Goal: Task Accomplishment & Management: Use online tool/utility

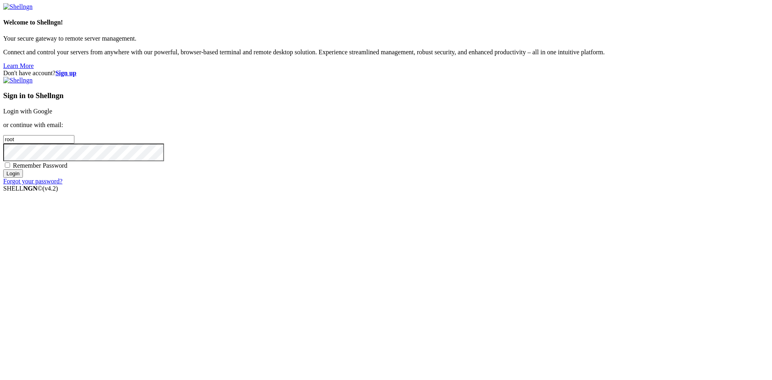
click at [52, 115] on link "Login with Google" at bounding box center [27, 111] width 49 height 7
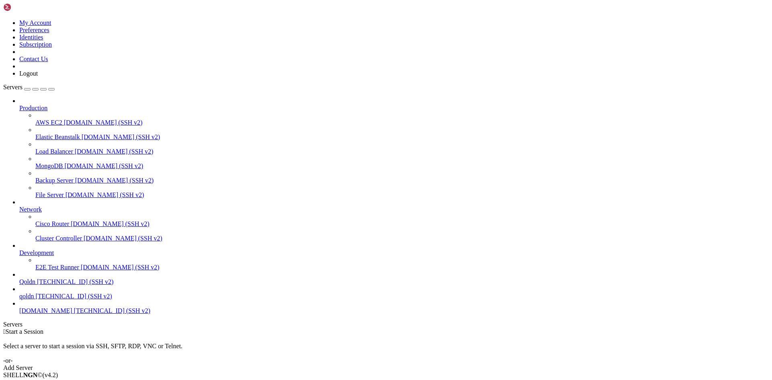
drag, startPoint x: 137, startPoint y: 252, endPoint x: 239, endPoint y: 295, distance: 110.9
drag, startPoint x: 135, startPoint y: 252, endPoint x: 311, endPoint y: 292, distance: 180.7
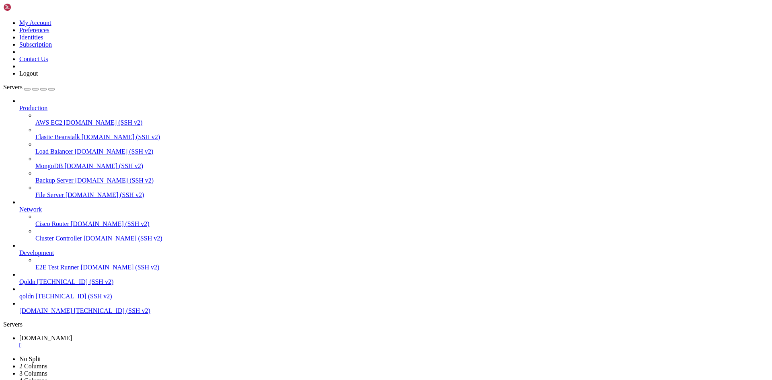
drag, startPoint x: 201, startPoint y: 736, endPoint x: 164, endPoint y: 752, distance: 40.0
drag, startPoint x: 200, startPoint y: 742, endPoint x: 161, endPoint y: 757, distance: 41.8
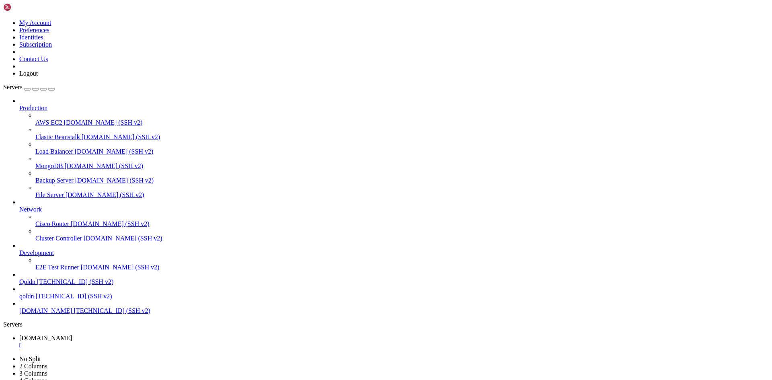
drag, startPoint x: 197, startPoint y: 749, endPoint x: 189, endPoint y: 758, distance: 11.7
drag, startPoint x: 206, startPoint y: 756, endPoint x: 180, endPoint y: 769, distance: 28.9
drag, startPoint x: 201, startPoint y: 765, endPoint x: 171, endPoint y: 775, distance: 31.4
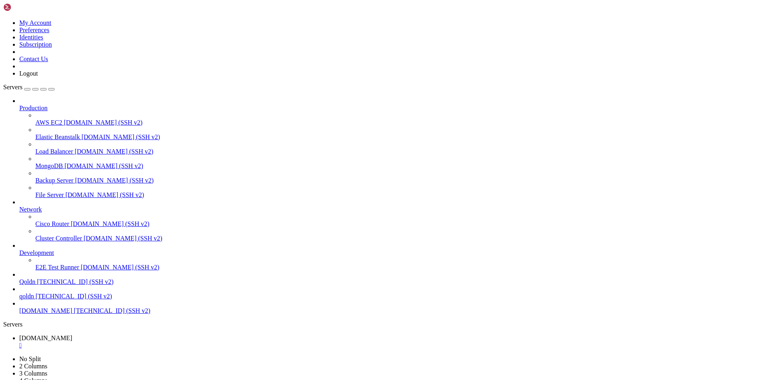
drag, startPoint x: 202, startPoint y: 773, endPoint x: 188, endPoint y: 779, distance: 15.3
drag, startPoint x: 208, startPoint y: 781, endPoint x: 188, endPoint y: 788, distance: 21.7
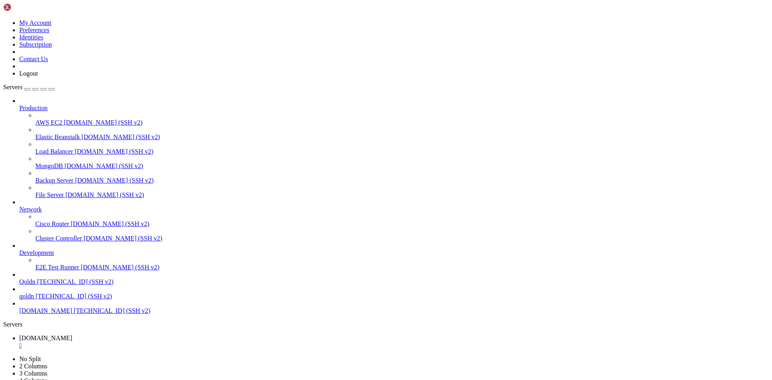
drag, startPoint x: 207, startPoint y: 785, endPoint x: 198, endPoint y: 792, distance: 11.2
drag, startPoint x: 203, startPoint y: 792, endPoint x: 192, endPoint y: 799, distance: 13.5
drag, startPoint x: 197, startPoint y: 321, endPoint x: 474, endPoint y: 361, distance: 279.7
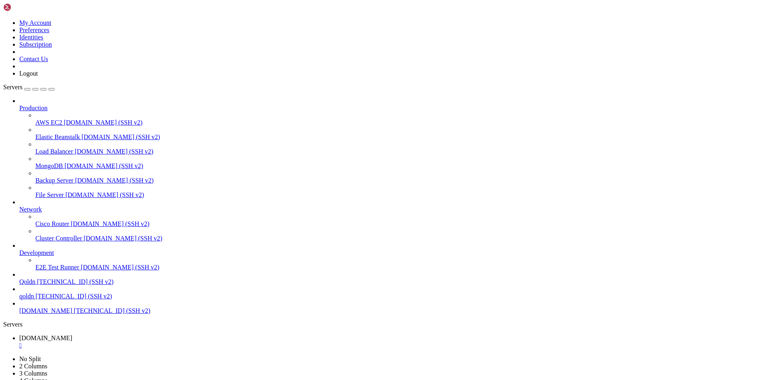
drag, startPoint x: 195, startPoint y: 795, endPoint x: 396, endPoint y: 798, distance: 201.0
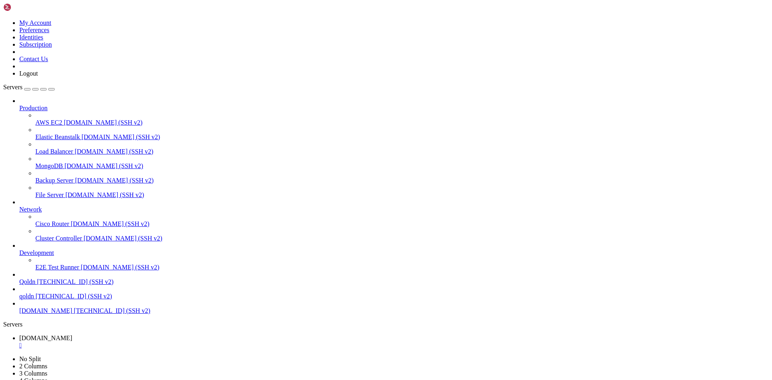
drag, startPoint x: 217, startPoint y: 322, endPoint x: 470, endPoint y: 359, distance: 256.0
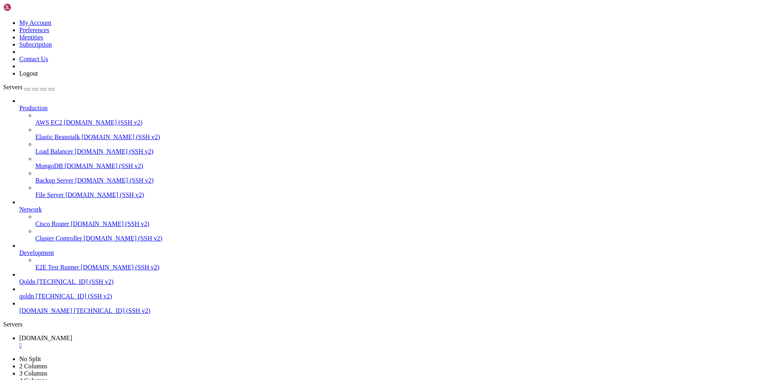
scroll to position [34, 0]
drag, startPoint x: 204, startPoint y: 799, endPoint x: 384, endPoint y: 801, distance: 180.5
drag, startPoint x: 223, startPoint y: 799, endPoint x: 399, endPoint y: 799, distance: 175.7
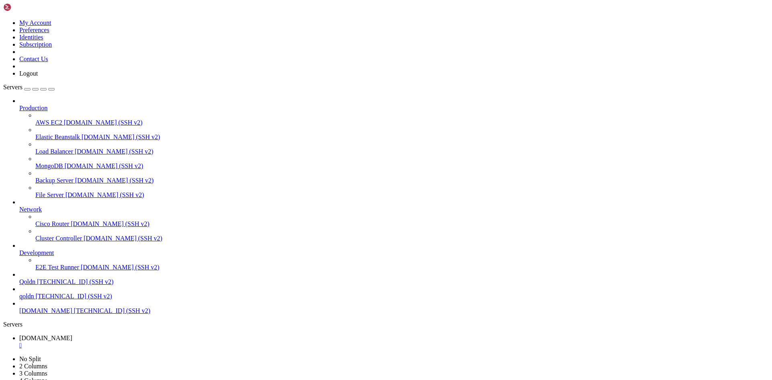
drag, startPoint x: 210, startPoint y: 797, endPoint x: 399, endPoint y: 797, distance: 188.9
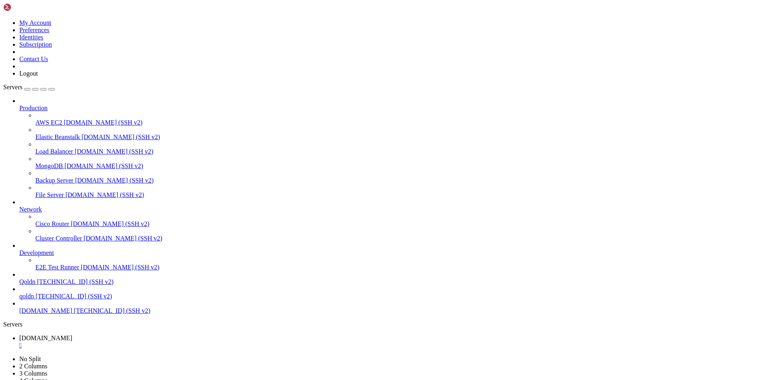
drag, startPoint x: 203, startPoint y: 798, endPoint x: 364, endPoint y: 797, distance: 161.2
drag, startPoint x: 205, startPoint y: 801, endPoint x: 328, endPoint y: 799, distance: 122.2
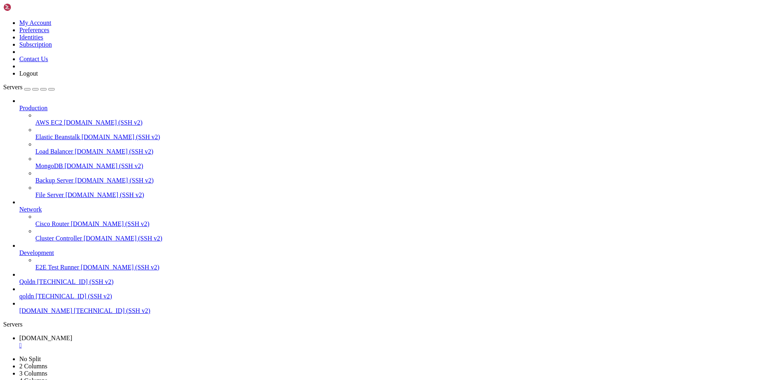
scroll to position [68, 0]
drag, startPoint x: 221, startPoint y: 798, endPoint x: 320, endPoint y: 795, distance: 98.1
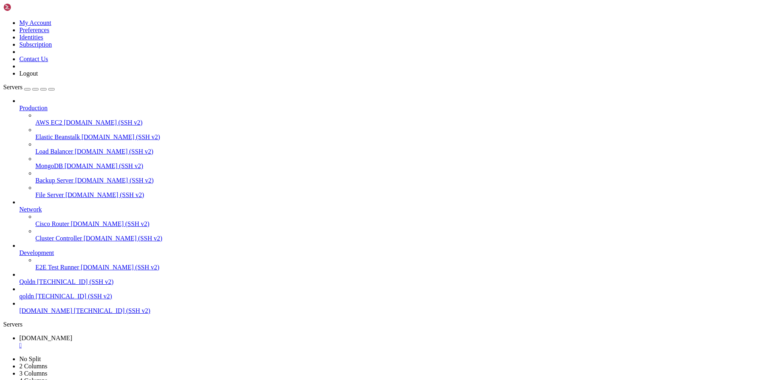
drag, startPoint x: 201, startPoint y: 799, endPoint x: 302, endPoint y: 799, distance: 100.5
drag, startPoint x: 199, startPoint y: 798, endPoint x: 294, endPoint y: 801, distance: 94.9
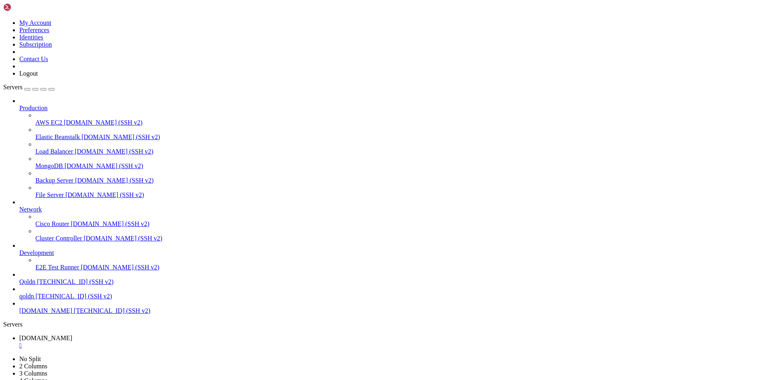
drag, startPoint x: 200, startPoint y: 798, endPoint x: 289, endPoint y: 798, distance: 88.8
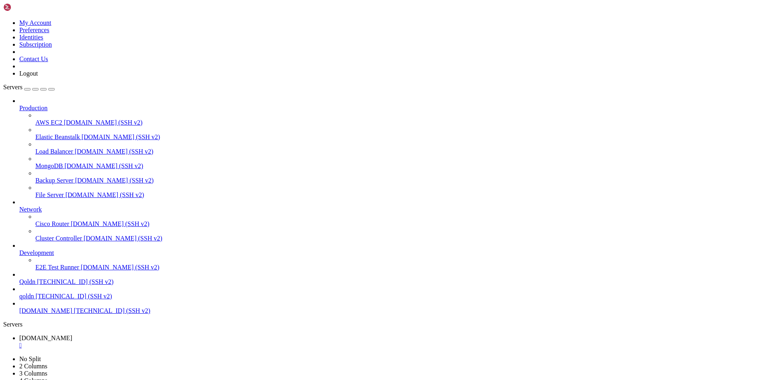
drag, startPoint x: 194, startPoint y: 800, endPoint x: 295, endPoint y: 800, distance: 101.3
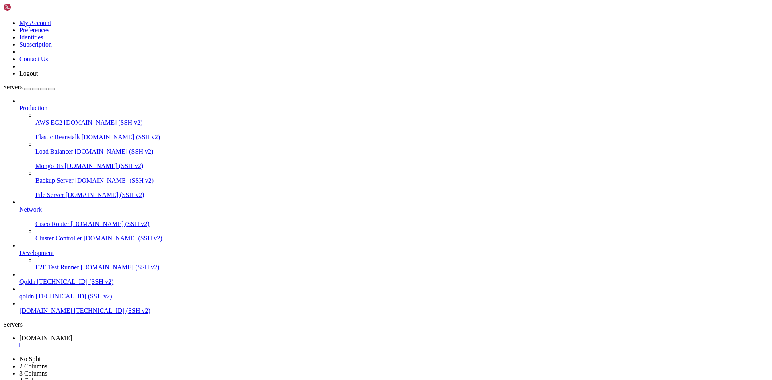
drag, startPoint x: 24, startPoint y: 798, endPoint x: 118, endPoint y: 799, distance: 94.1
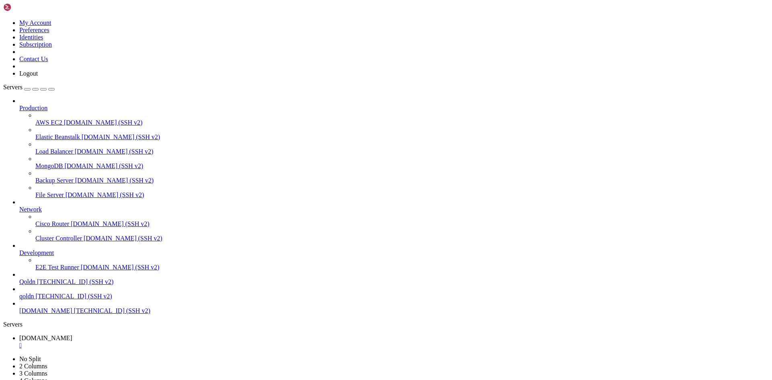
drag, startPoint x: 110, startPoint y: 322, endPoint x: 420, endPoint y: 360, distance: 312.2
drag, startPoint x: 197, startPoint y: 321, endPoint x: 346, endPoint y: 359, distance: 153.9
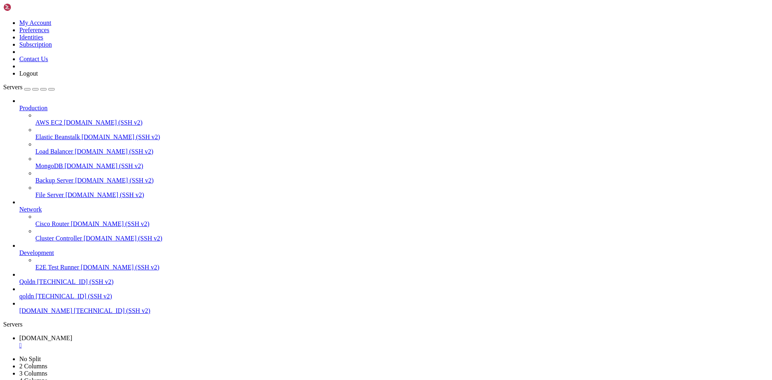
drag, startPoint x: 298, startPoint y: 836, endPoint x: 193, endPoint y: 801, distance: 110.6
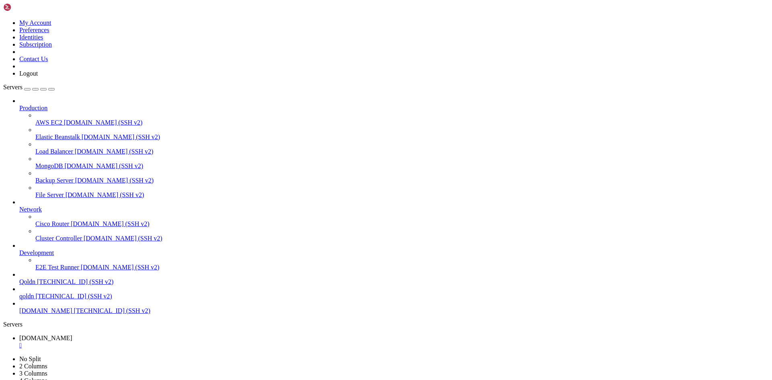
drag, startPoint x: 195, startPoint y: 799, endPoint x: 213, endPoint y: 805, distance: 19.2
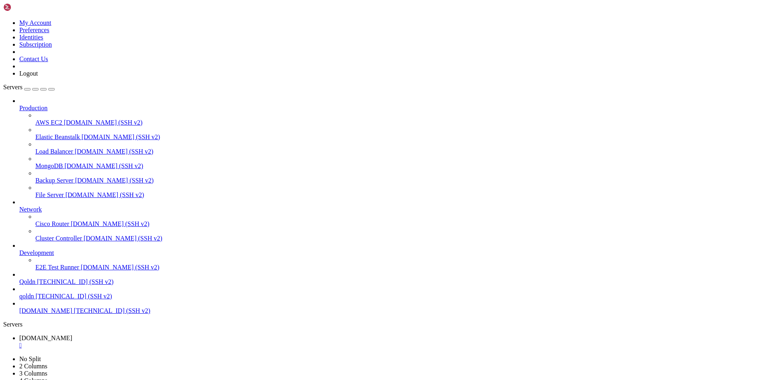
drag, startPoint x: 202, startPoint y: 800, endPoint x: 6, endPoint y: 795, distance: 195.8
drag, startPoint x: 197, startPoint y: 786, endPoint x: 170, endPoint y: 789, distance: 26.7
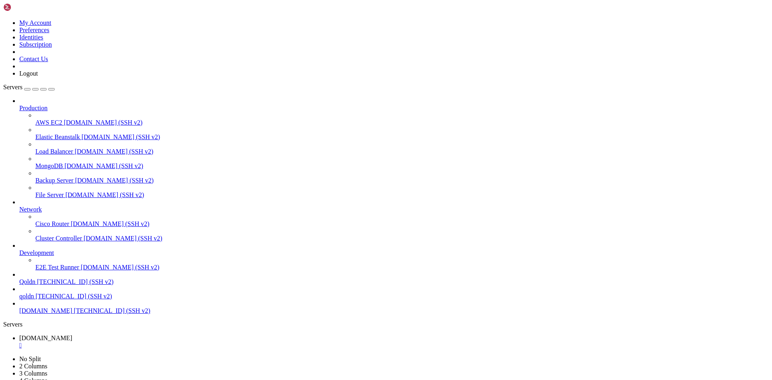
drag, startPoint x: 207, startPoint y: 797, endPoint x: 355, endPoint y: 800, distance: 148.0
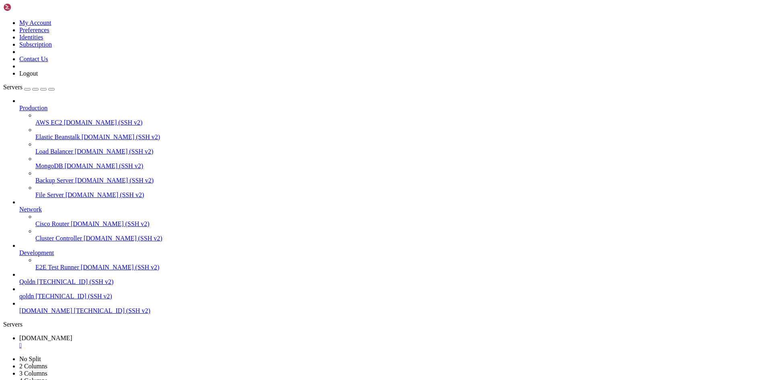
drag, startPoint x: 195, startPoint y: 797, endPoint x: 279, endPoint y: 798, distance: 84.8
drag, startPoint x: 202, startPoint y: 798, endPoint x: 421, endPoint y: 800, distance: 219.5
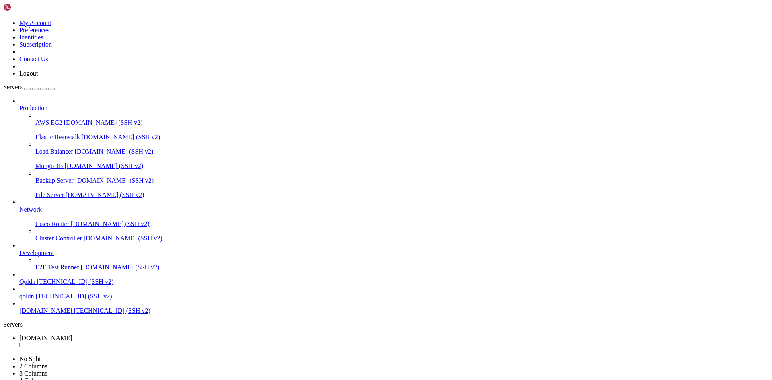
scroll to position [403, 0]
drag, startPoint x: 204, startPoint y: 797, endPoint x: 317, endPoint y: 798, distance: 113.4
drag, startPoint x: 197, startPoint y: 322, endPoint x: 447, endPoint y: 359, distance: 252.6
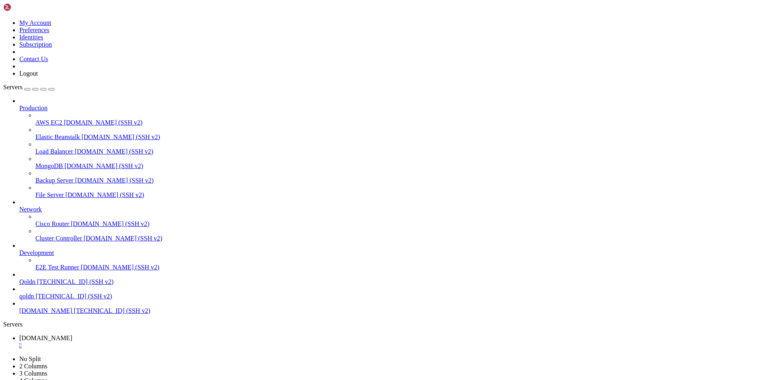
drag, startPoint x: 205, startPoint y: 800, endPoint x: 374, endPoint y: 800, distance: 169.6
drag, startPoint x: 206, startPoint y: 799, endPoint x: 373, endPoint y: 798, distance: 167.2
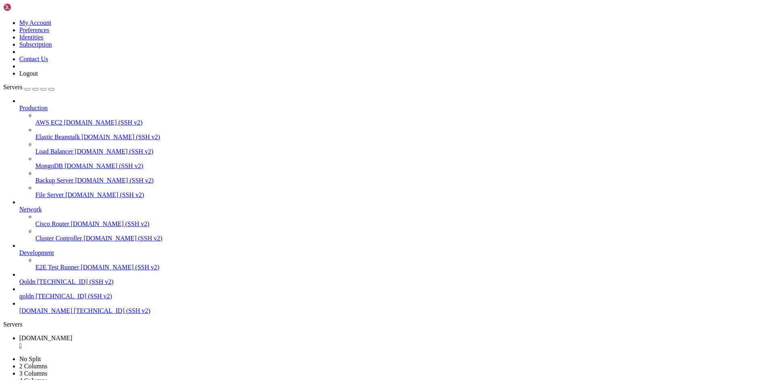
drag, startPoint x: 201, startPoint y: 321, endPoint x: 477, endPoint y: 359, distance: 278.7
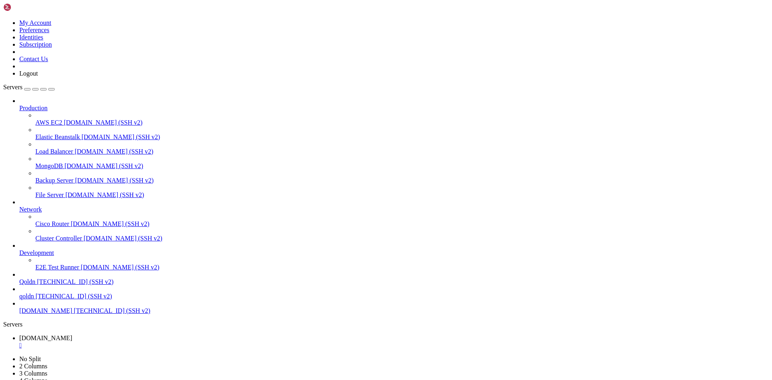
drag, startPoint x: 206, startPoint y: 798, endPoint x: 101, endPoint y: 803, distance: 105.0
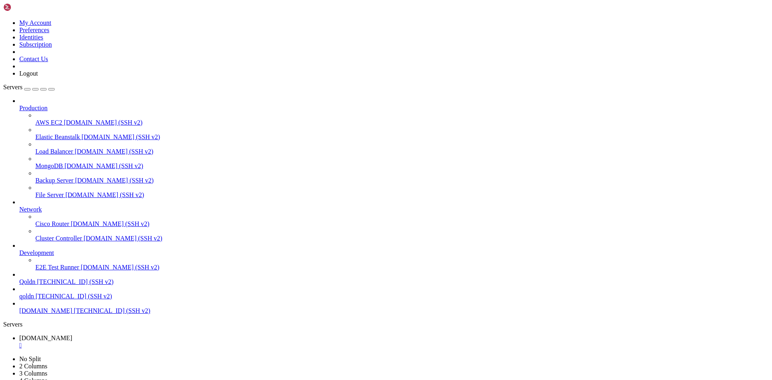
drag, startPoint x: 198, startPoint y: 795, endPoint x: 107, endPoint y: 791, distance: 91.3
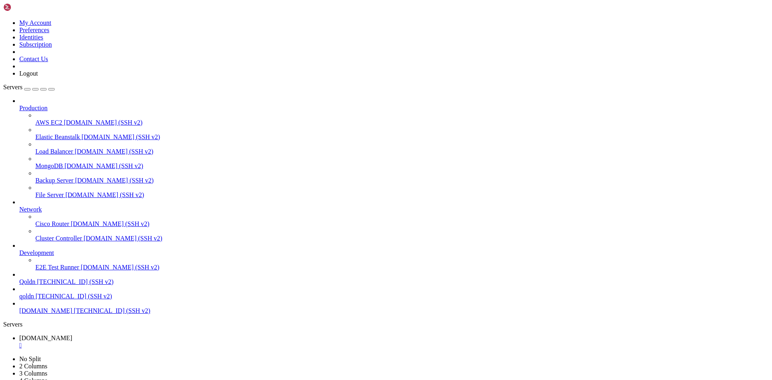
drag, startPoint x: 7, startPoint y: 777, endPoint x: 57, endPoint y: 777, distance: 49.9
drag, startPoint x: 49, startPoint y: 779, endPoint x: 250, endPoint y: 798, distance: 201.5
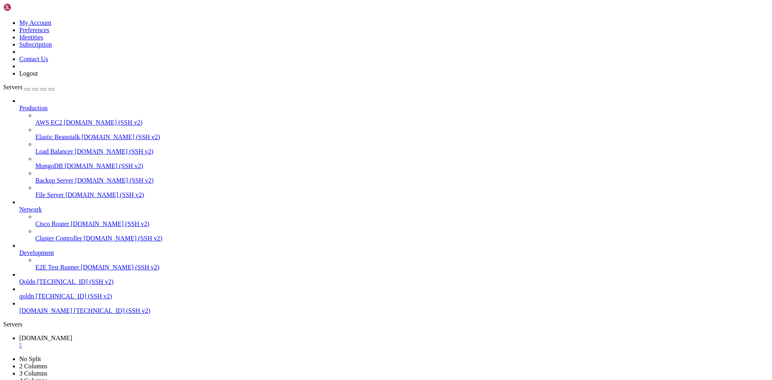
drag, startPoint x: 197, startPoint y: 783, endPoint x: 170, endPoint y: 796, distance: 29.8
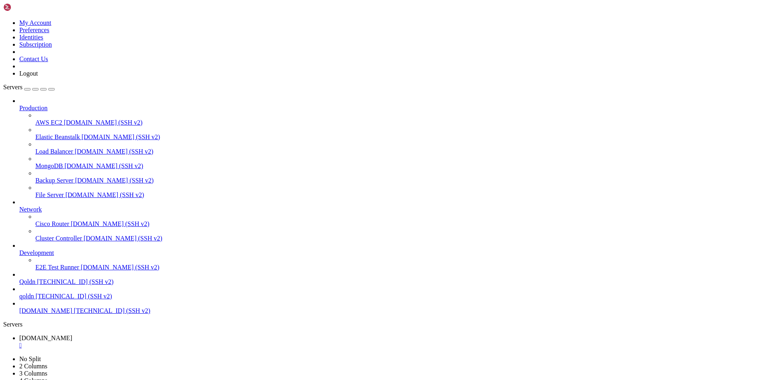
drag, startPoint x: 146, startPoint y: 793, endPoint x: 213, endPoint y: 803, distance: 67.8
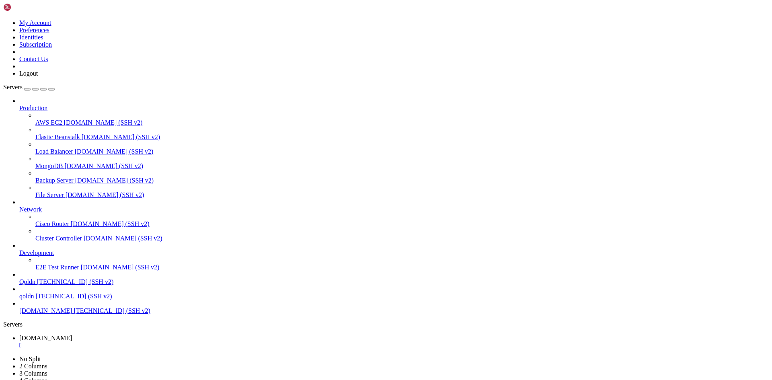
drag, startPoint x: 145, startPoint y: 800, endPoint x: 169, endPoint y: 803, distance: 24.4
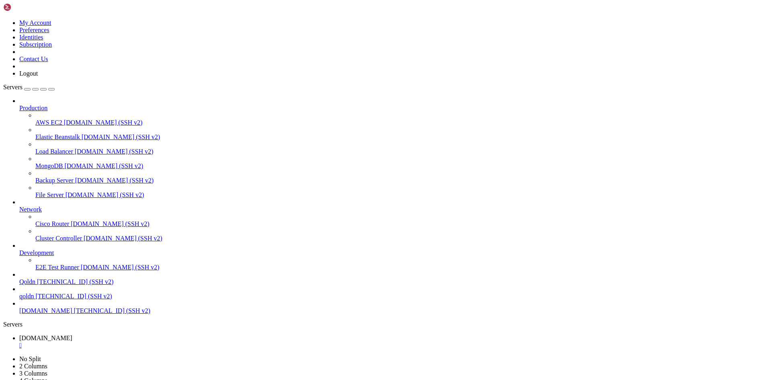
scroll to position [14972, 0]
drag, startPoint x: 152, startPoint y: 795, endPoint x: 177, endPoint y: 799, distance: 25.7
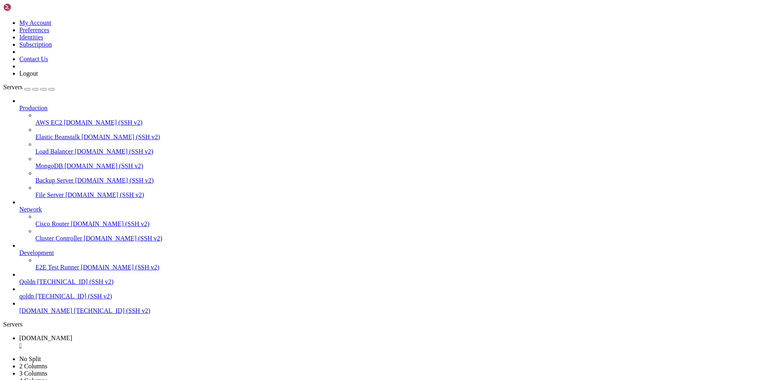
drag, startPoint x: 6, startPoint y: 791, endPoint x: 15, endPoint y: 792, distance: 9.7
drag, startPoint x: 6, startPoint y: 791, endPoint x: 56, endPoint y: 792, distance: 49.4
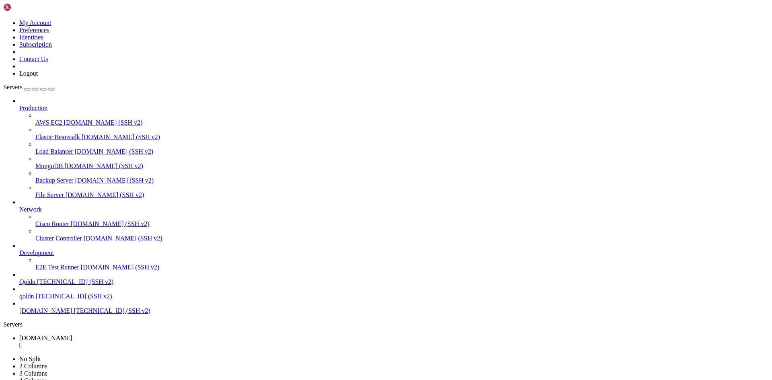
drag, startPoint x: 51, startPoint y: 791, endPoint x: 187, endPoint y: 802, distance: 135.5
